Goal: Task Accomplishment & Management: Manage account settings

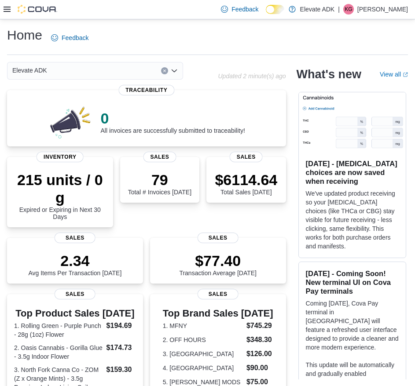
click at [9, 5] on div at bounding box center [31, 9] width 54 height 9
click at [9, 10] on icon at bounding box center [7, 9] width 7 height 7
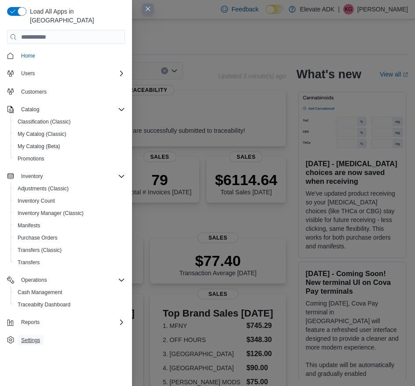
click at [24, 337] on span "Settings" at bounding box center [30, 340] width 19 height 7
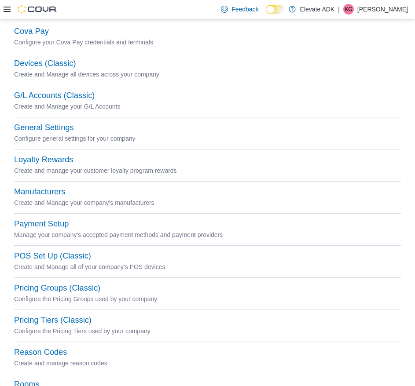
scroll to position [82, 0]
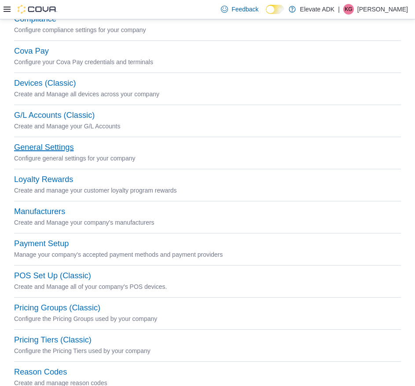
click at [56, 145] on button "General Settings" at bounding box center [43, 147] width 59 height 9
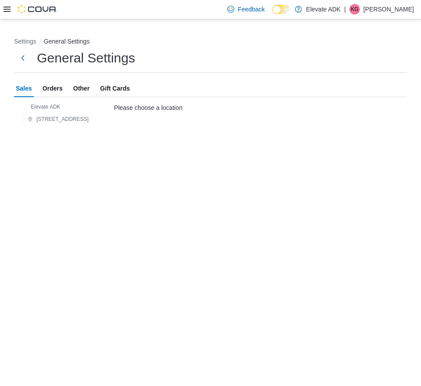
click at [56, 89] on span "Orders" at bounding box center [53, 89] width 20 height 18
click at [48, 106] on span "Elevate ADK" at bounding box center [45, 106] width 29 height 7
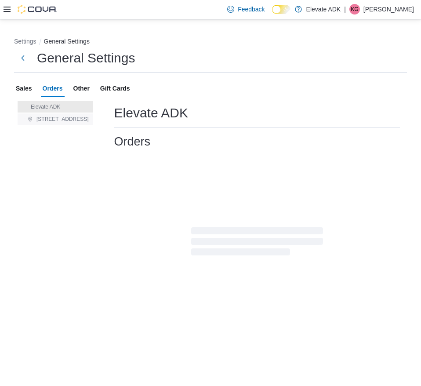
click at [62, 121] on span "[STREET_ADDRESS]" at bounding box center [62, 119] width 52 height 7
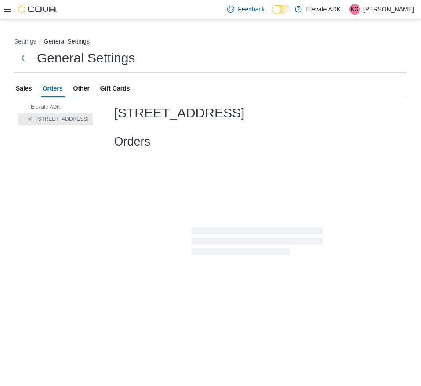
click at [29, 87] on span "Sales" at bounding box center [24, 89] width 16 height 18
click at [51, 107] on span "Elevate ADK" at bounding box center [45, 106] width 29 height 7
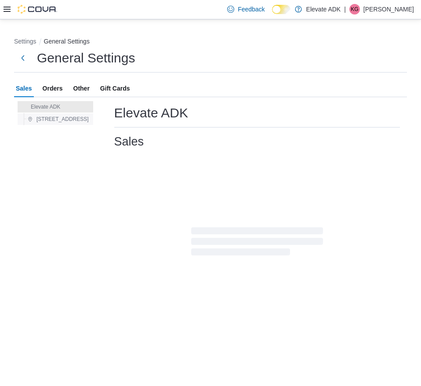
click at [53, 119] on span "622 Lake Flower Avenue" at bounding box center [62, 119] width 52 height 7
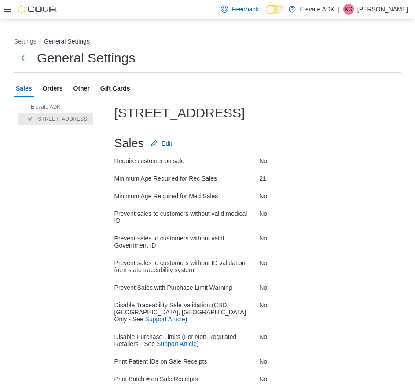
click at [58, 91] on span "Orders" at bounding box center [53, 89] width 20 height 18
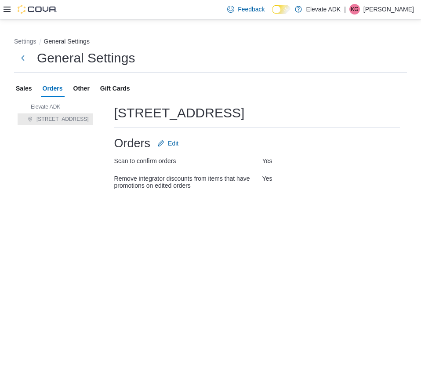
click at [80, 88] on span "Other" at bounding box center [81, 89] width 16 height 18
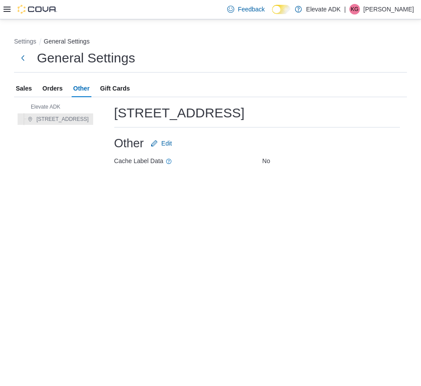
click at [115, 87] on span "Gift Cards" at bounding box center [115, 89] width 30 height 18
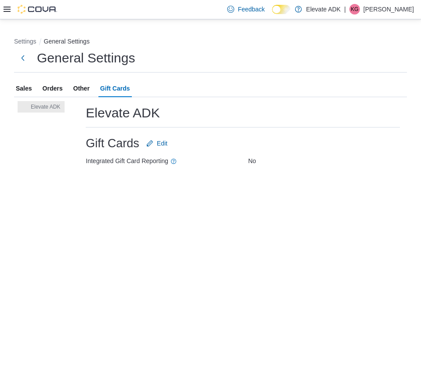
click at [29, 87] on span "Sales" at bounding box center [24, 89] width 16 height 18
